Goal: Information Seeking & Learning: Learn about a topic

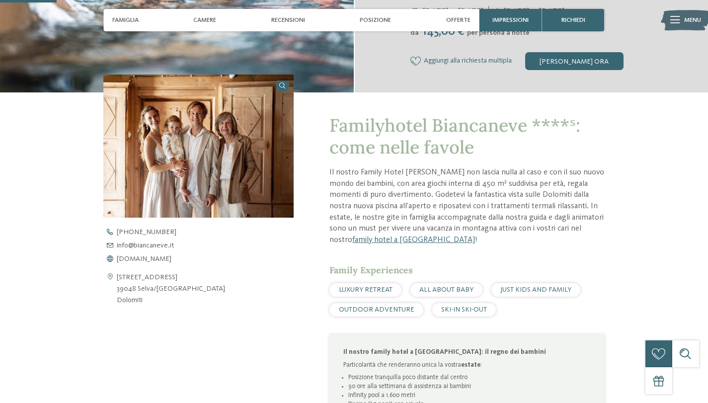
scroll to position [298, 0]
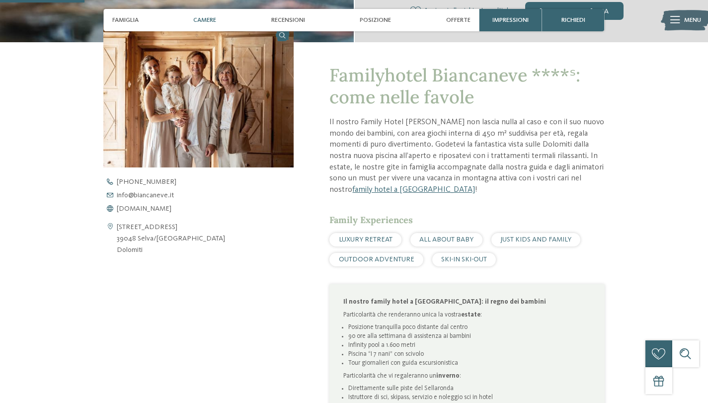
click at [210, 21] on span "Camere" at bounding box center [204, 19] width 23 height 7
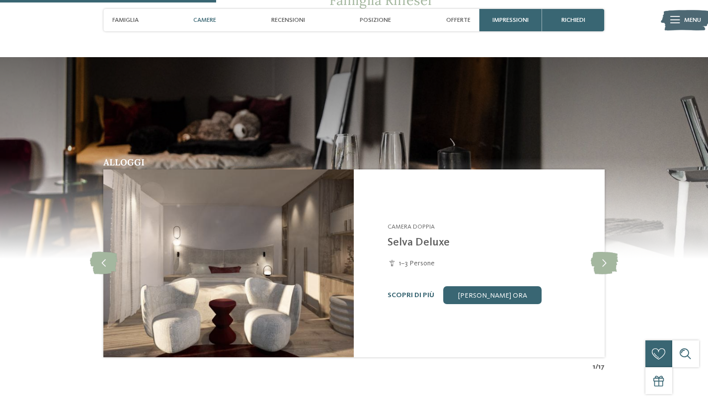
scroll to position [762, 0]
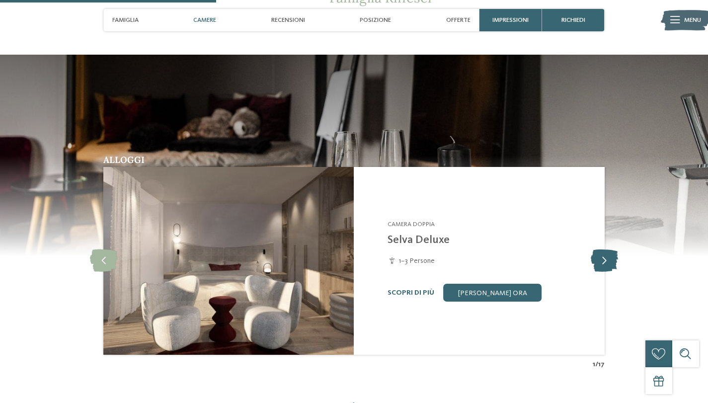
click at [606, 270] on icon at bounding box center [604, 261] width 27 height 22
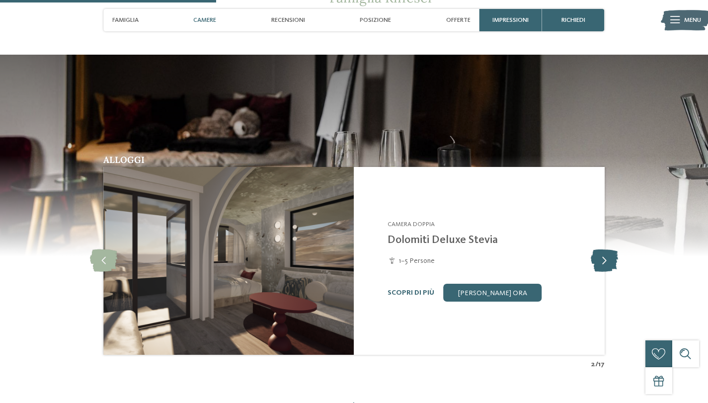
click at [606, 270] on icon at bounding box center [604, 261] width 27 height 22
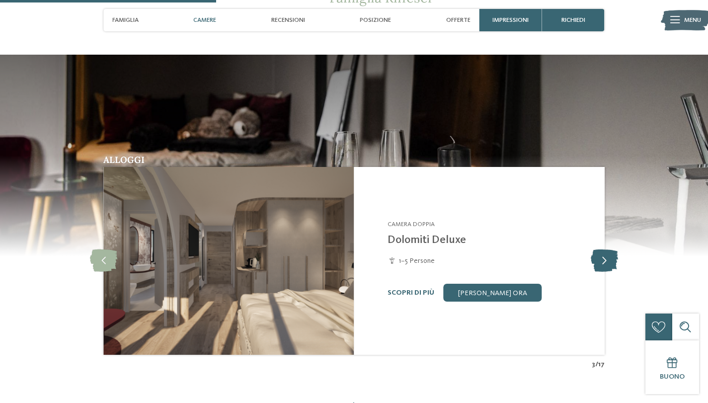
click at [606, 270] on icon at bounding box center [604, 261] width 27 height 22
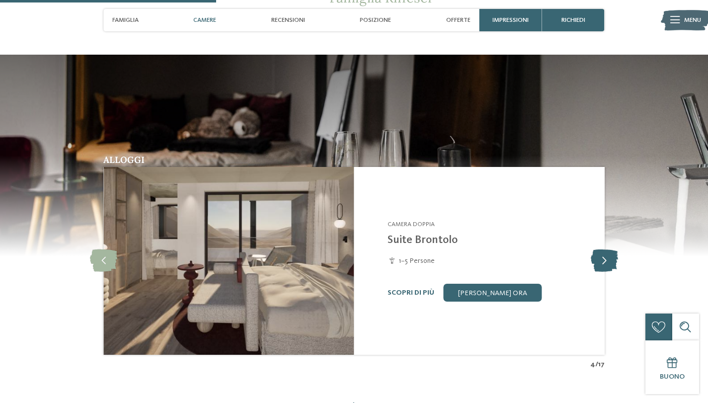
click at [606, 270] on icon at bounding box center [604, 261] width 27 height 22
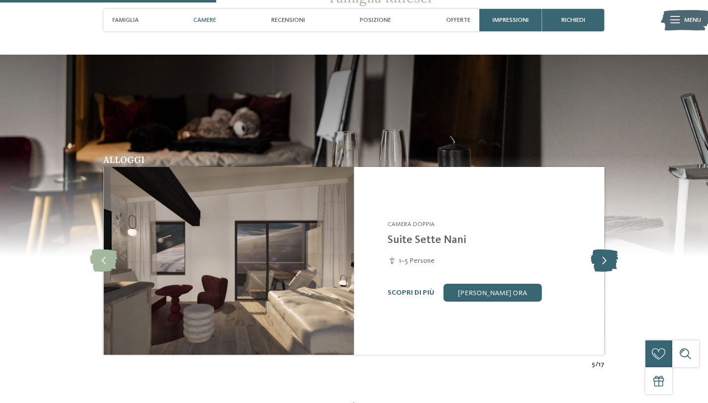
click at [606, 270] on icon at bounding box center [604, 261] width 27 height 22
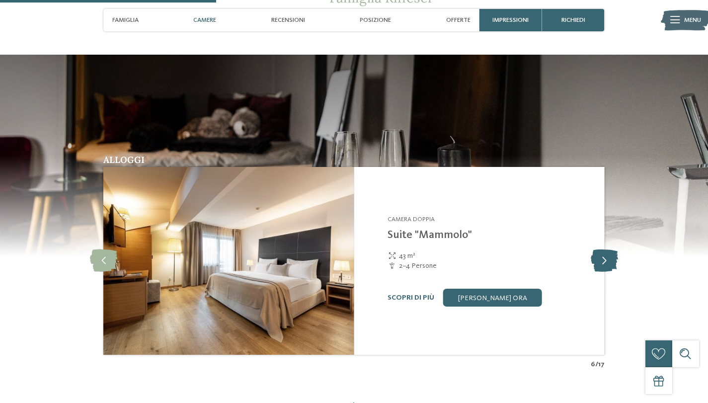
click at [606, 270] on icon at bounding box center [604, 261] width 27 height 22
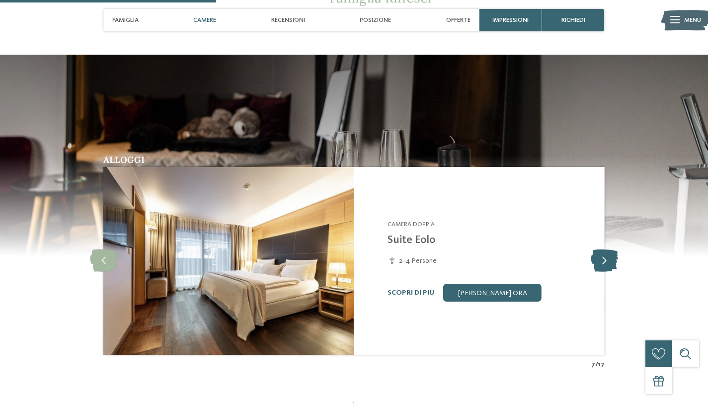
click at [606, 270] on icon at bounding box center [604, 261] width 27 height 22
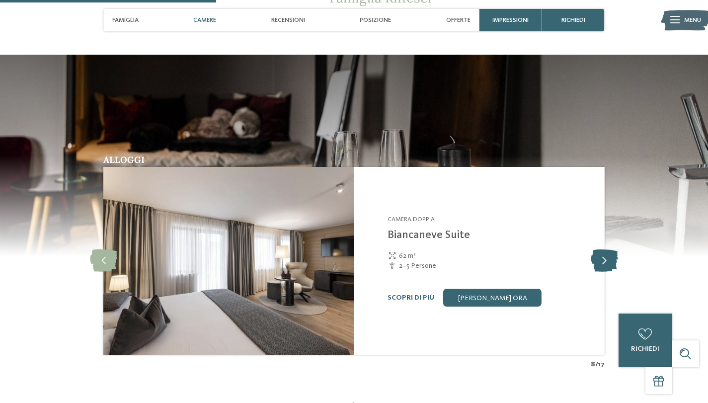
click at [606, 270] on icon at bounding box center [604, 261] width 27 height 22
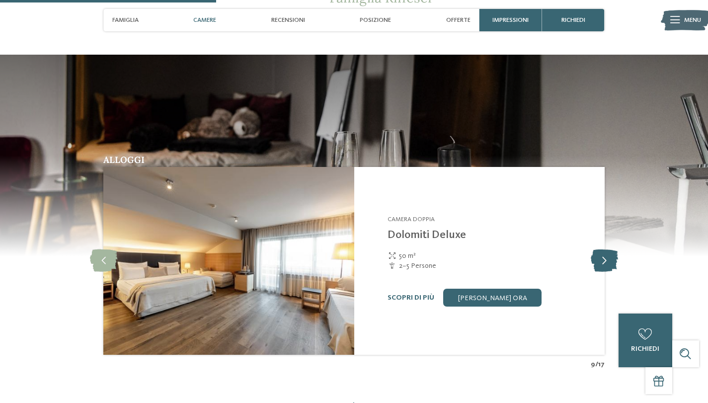
click at [606, 270] on icon at bounding box center [604, 261] width 27 height 22
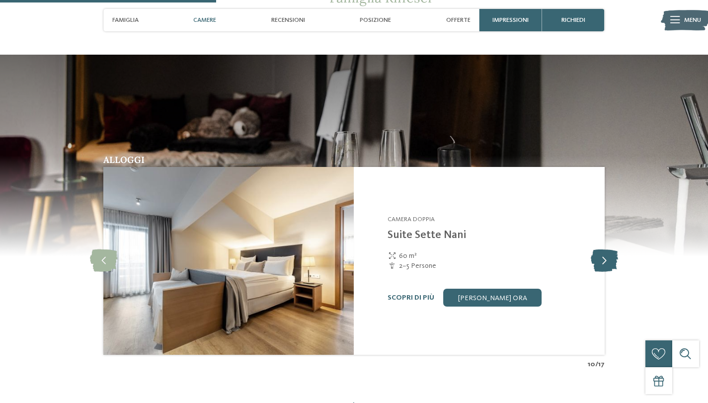
click at [606, 270] on icon at bounding box center [604, 261] width 27 height 22
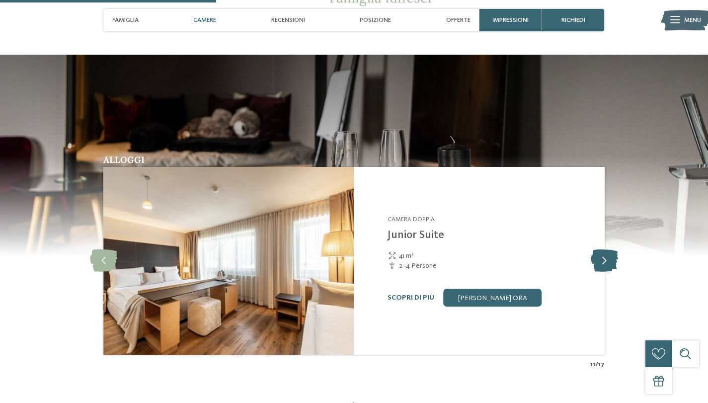
click at [606, 270] on icon at bounding box center [604, 261] width 27 height 22
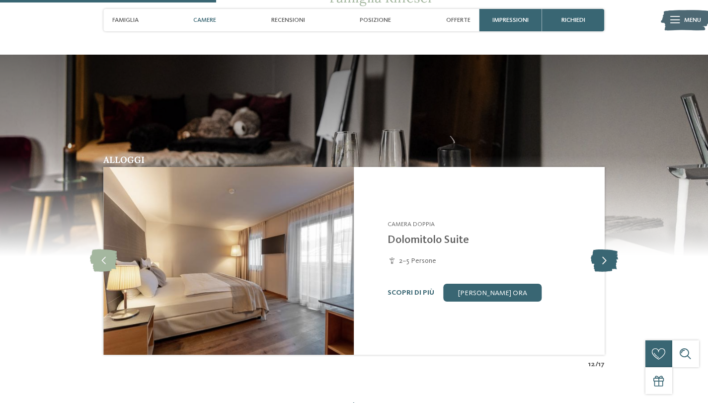
click at [606, 270] on icon at bounding box center [604, 261] width 27 height 22
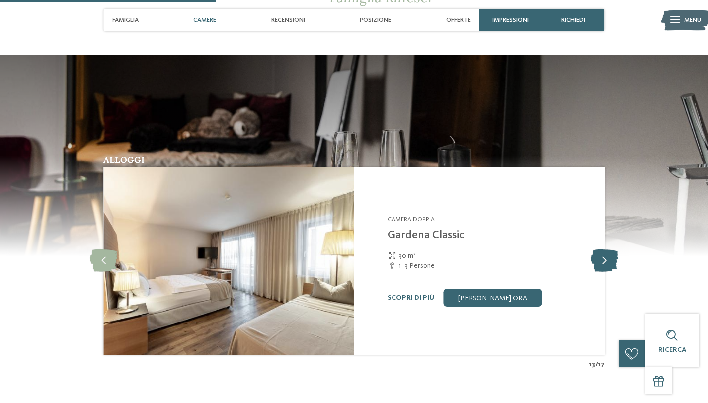
click at [606, 270] on icon at bounding box center [604, 261] width 27 height 22
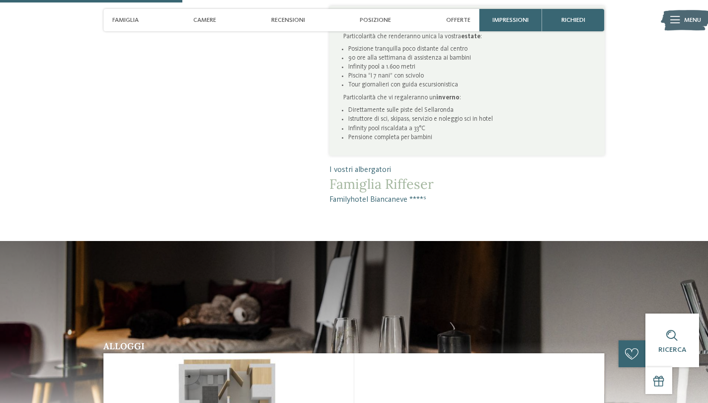
scroll to position [564, 0]
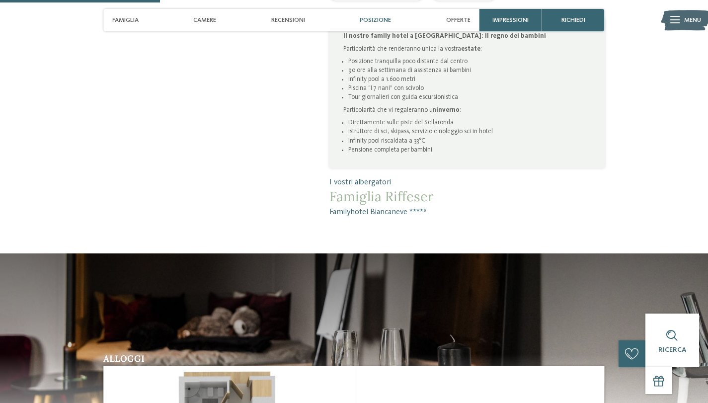
click at [379, 16] on span "Posizione" at bounding box center [375, 19] width 31 height 7
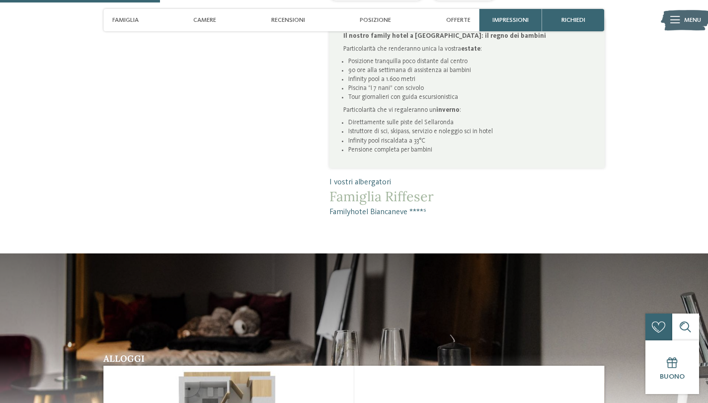
click at [456, 72] on li "90 ore alla settimana di assistenza ai bambini" at bounding box center [469, 70] width 243 height 9
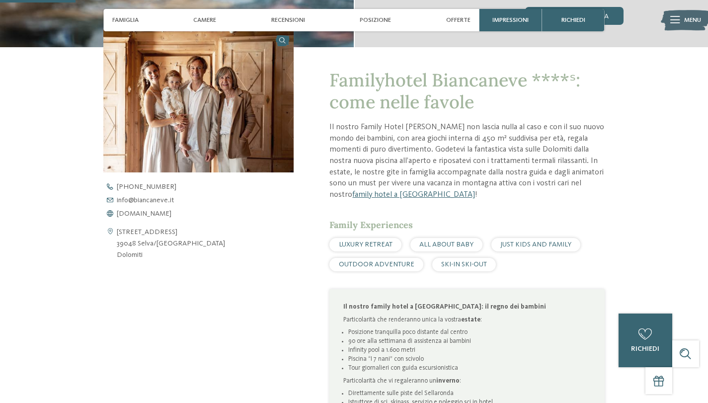
scroll to position [266, 0]
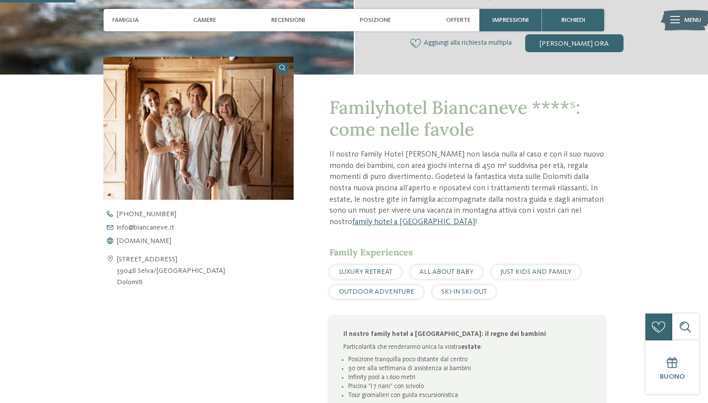
click at [365, 223] on link "family hotel a [GEOGRAPHIC_DATA]" at bounding box center [413, 222] width 123 height 8
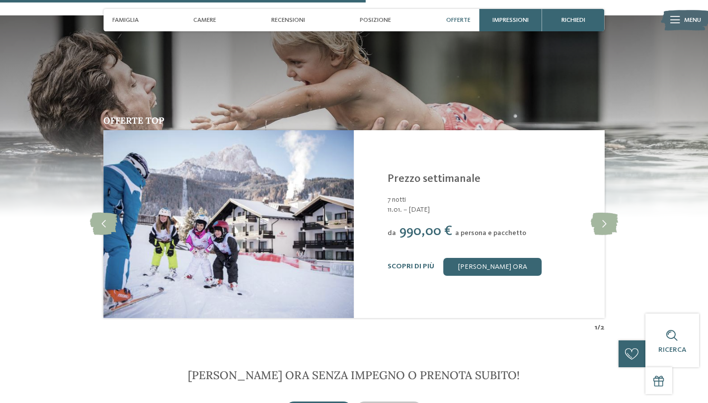
scroll to position [1291, 0]
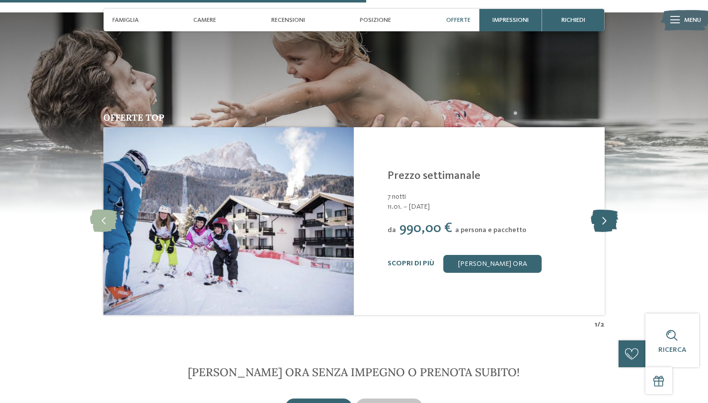
click at [607, 219] on icon at bounding box center [604, 221] width 27 height 22
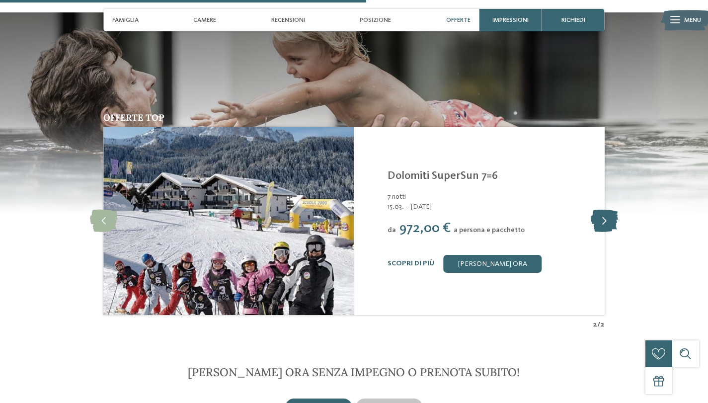
click at [607, 219] on icon at bounding box center [604, 221] width 27 height 22
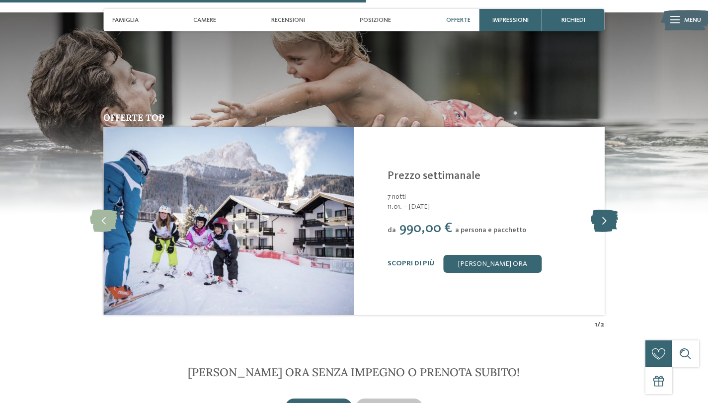
click at [607, 219] on icon at bounding box center [604, 221] width 27 height 22
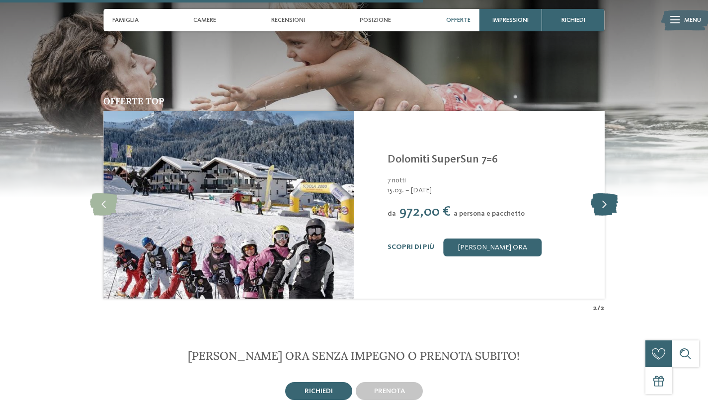
scroll to position [1490, 0]
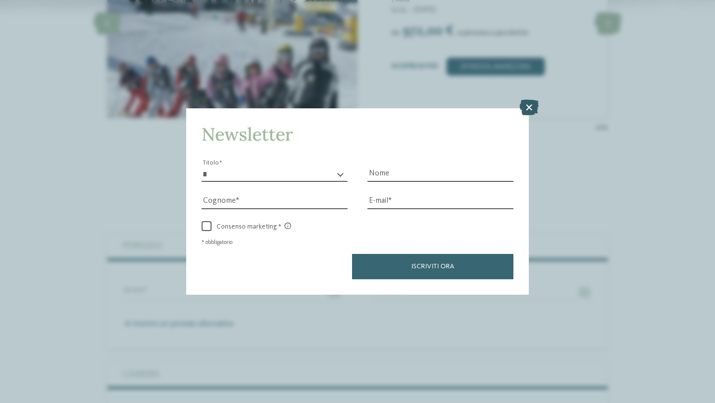
click at [526, 104] on icon at bounding box center [529, 107] width 19 height 16
